Goal: Check status: Check status

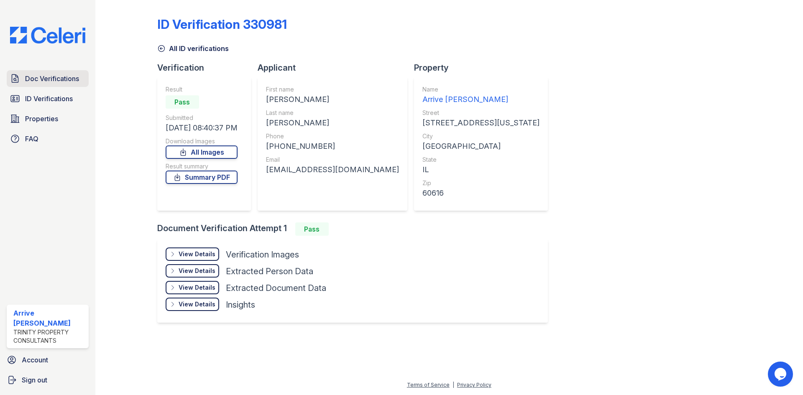
drag, startPoint x: 38, startPoint y: 78, endPoint x: 55, endPoint y: 77, distance: 16.8
click at [38, 78] on span "Doc Verifications" at bounding box center [52, 79] width 54 height 10
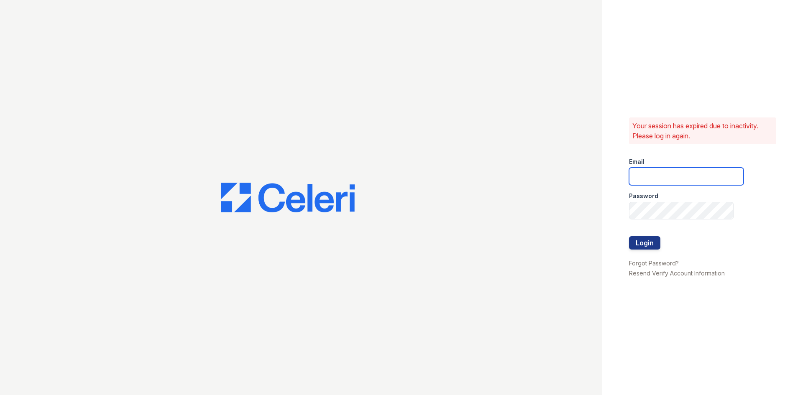
type input "arrivelex@trinity-pm.com"
click at [643, 248] on button "Login" at bounding box center [644, 242] width 31 height 13
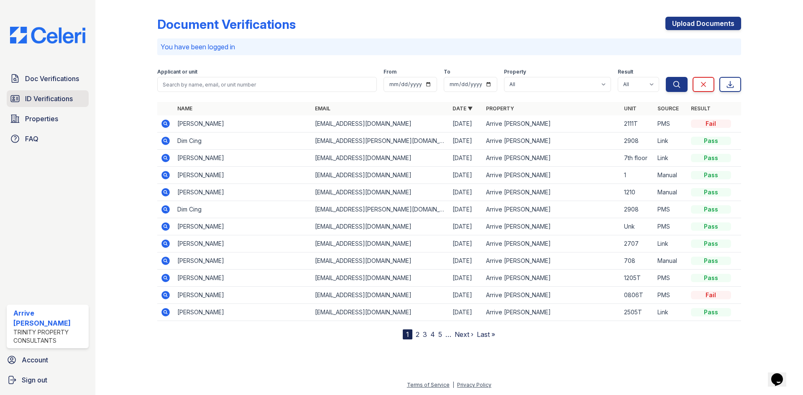
click at [51, 101] on span "ID Verifications" at bounding box center [49, 99] width 48 height 10
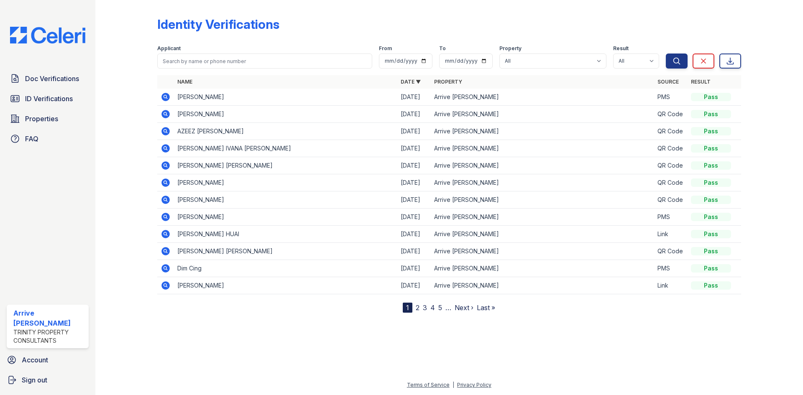
click at [161, 98] on icon at bounding box center [166, 97] width 10 height 10
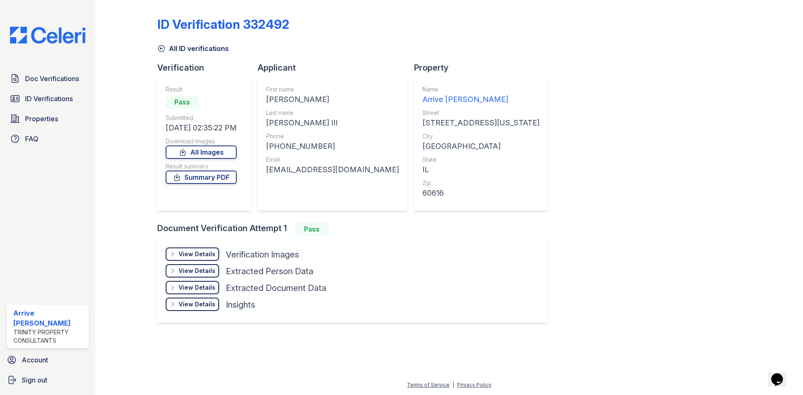
click at [208, 249] on div "View Details Details" at bounding box center [193, 254] width 54 height 13
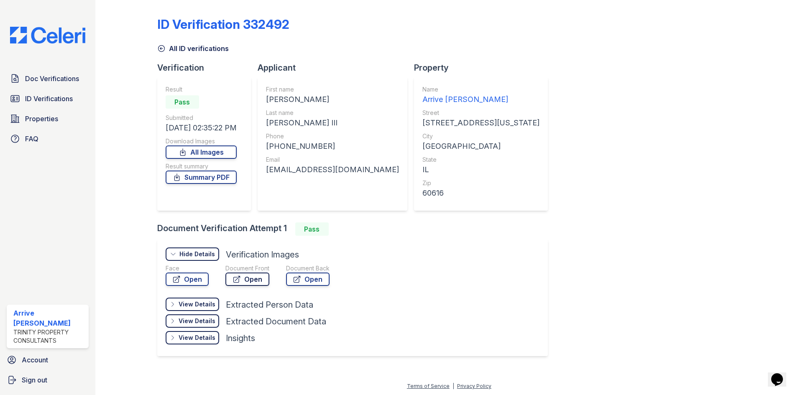
click at [255, 276] on link "Open" at bounding box center [248, 279] width 44 height 13
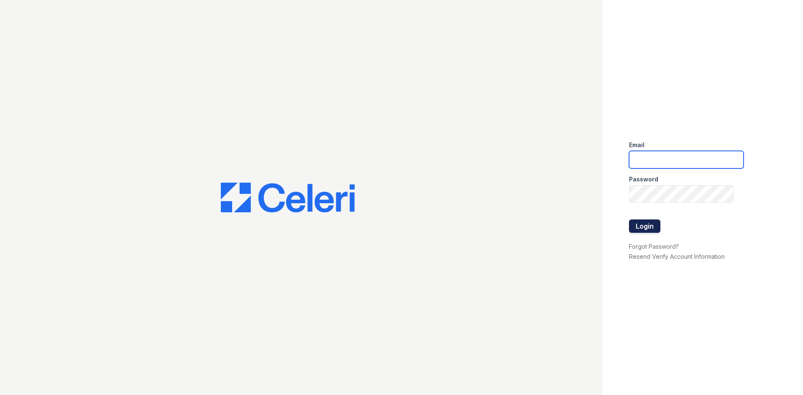
type input "arrivelex@trinity-pm.com"
click at [645, 222] on button "Login" at bounding box center [644, 226] width 31 height 13
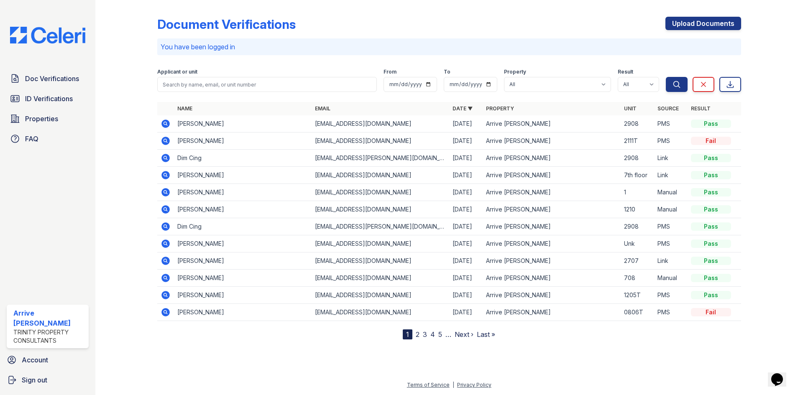
click at [166, 124] on icon at bounding box center [165, 123] width 2 height 2
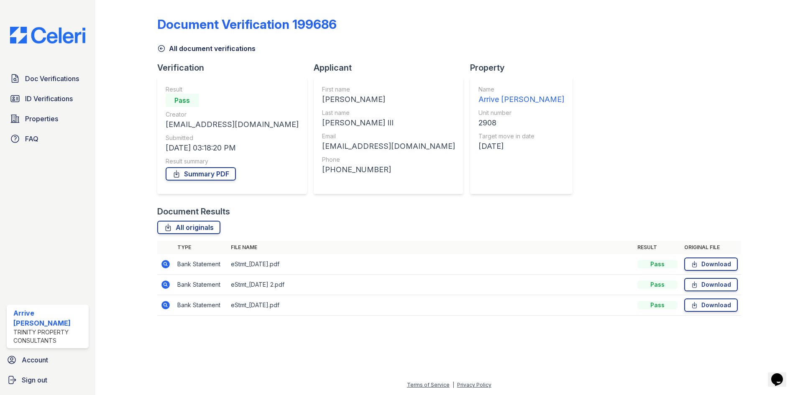
drag, startPoint x: 161, startPoint y: 259, endPoint x: 165, endPoint y: 260, distance: 4.4
click at [162, 259] on td at bounding box center [165, 264] width 17 height 21
click at [166, 261] on icon at bounding box center [165, 264] width 8 height 8
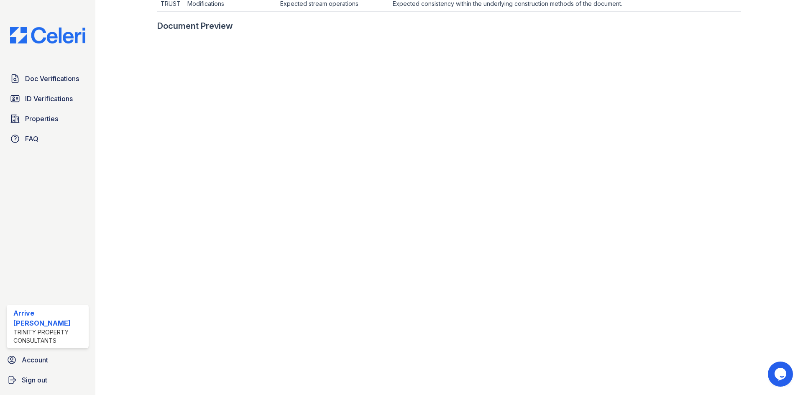
scroll to position [377, 0]
